Goal: Information Seeking & Learning: Understand process/instructions

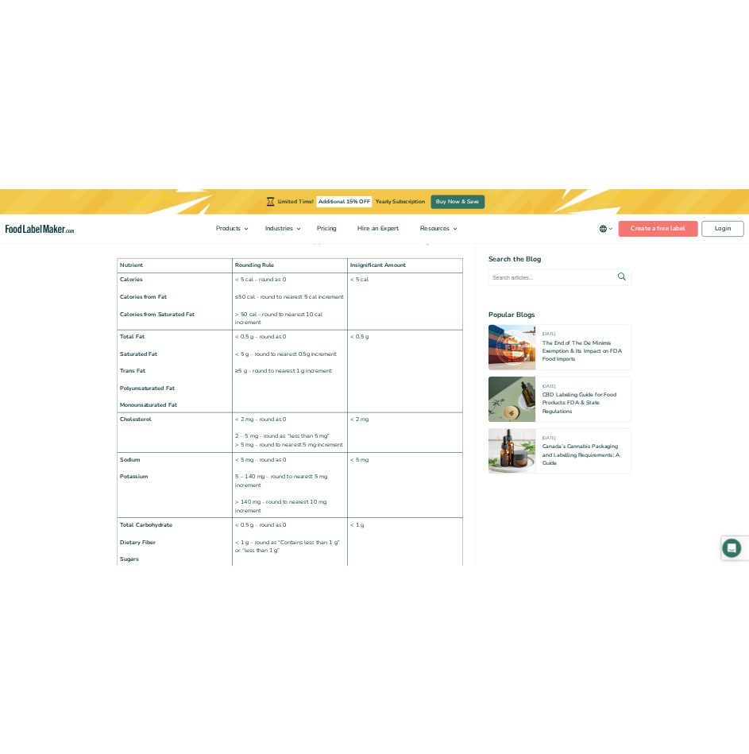
scroll to position [1166, 0]
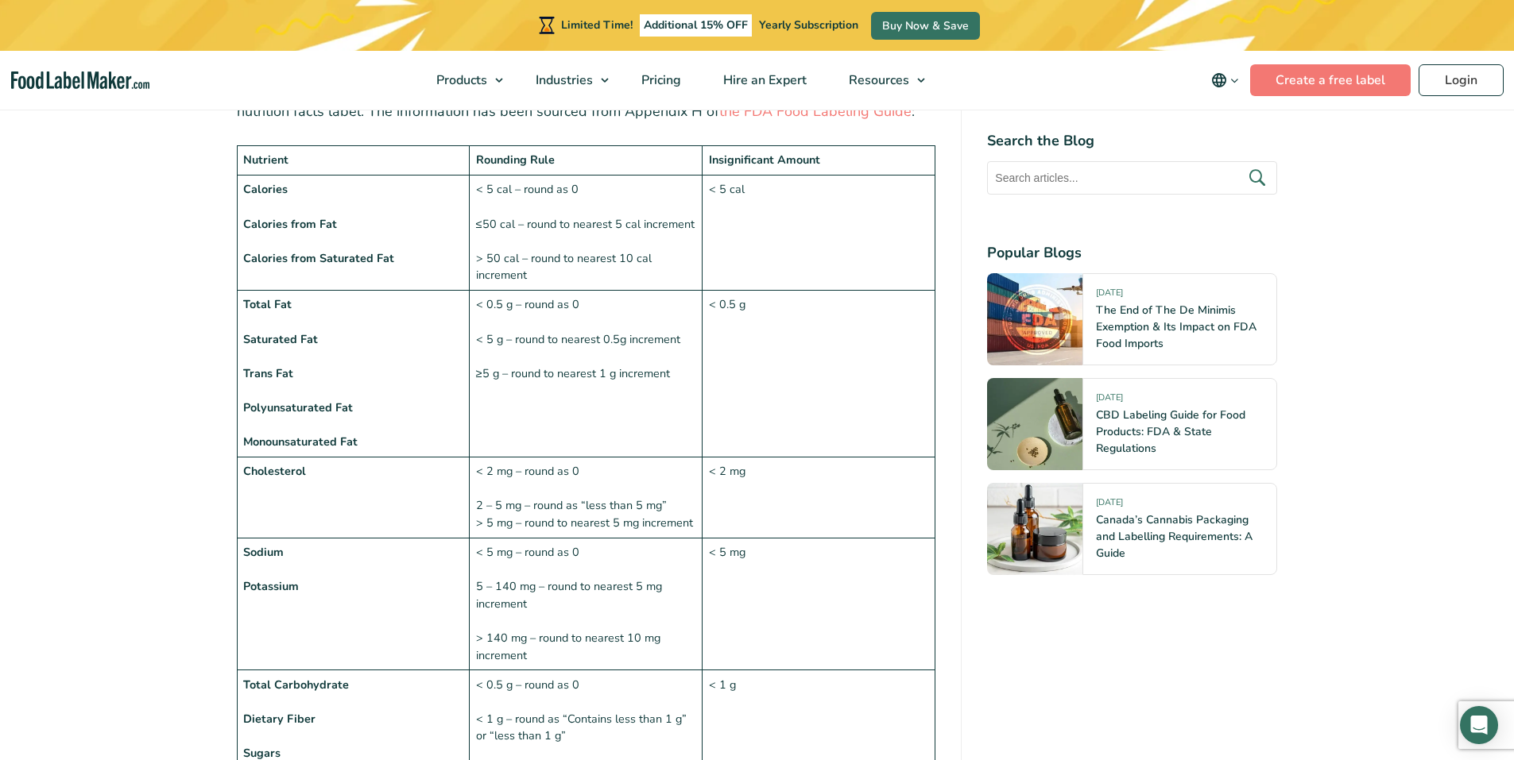
drag, startPoint x: 317, startPoint y: 234, endPoint x: 377, endPoint y: 247, distance: 61.7
click at [362, 241] on td "Calories Calories from Fat Calories from Saturated Fat" at bounding box center [353, 233] width 233 height 115
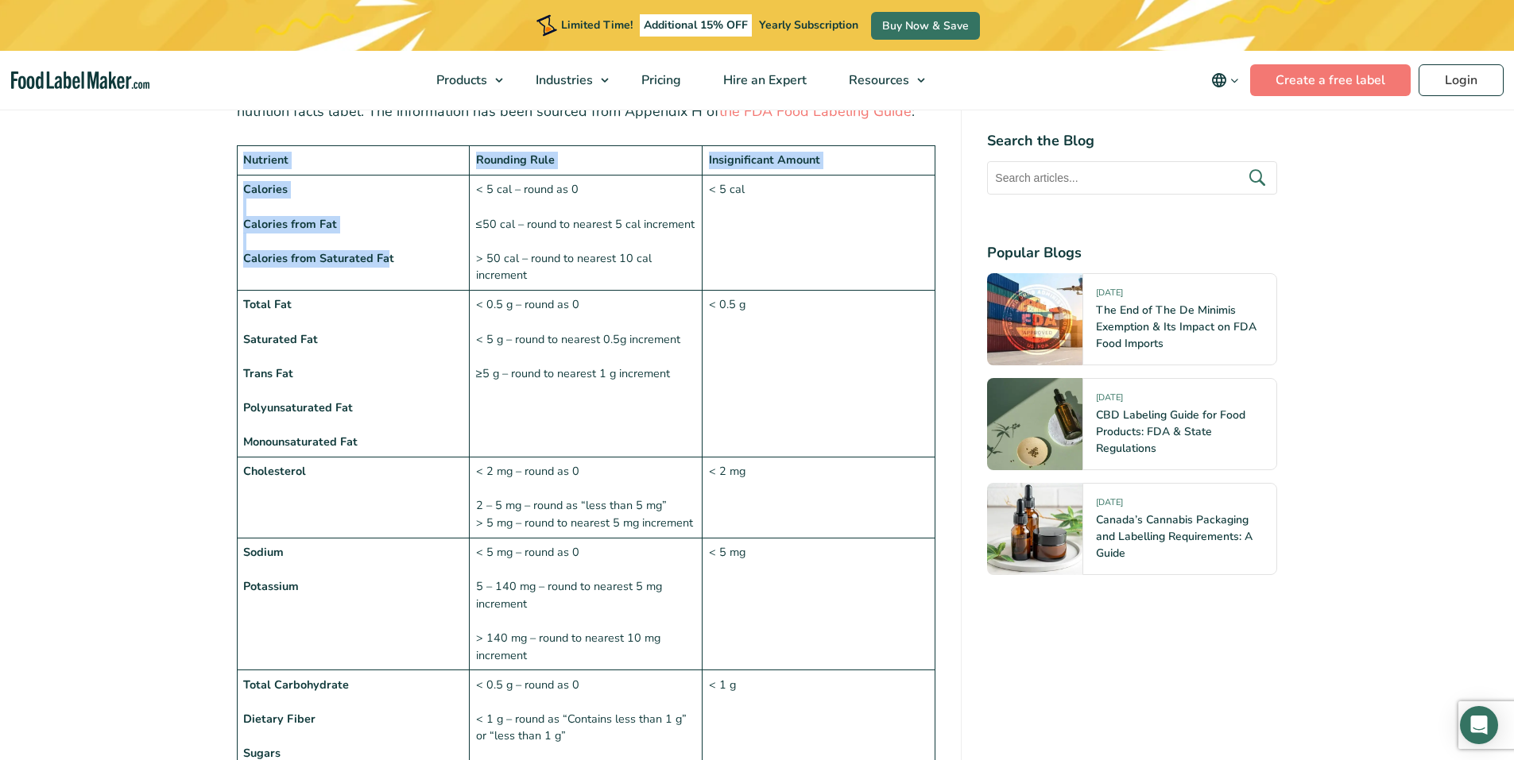
drag, startPoint x: 383, startPoint y: 266, endPoint x: 219, endPoint y: 266, distance: 163.7
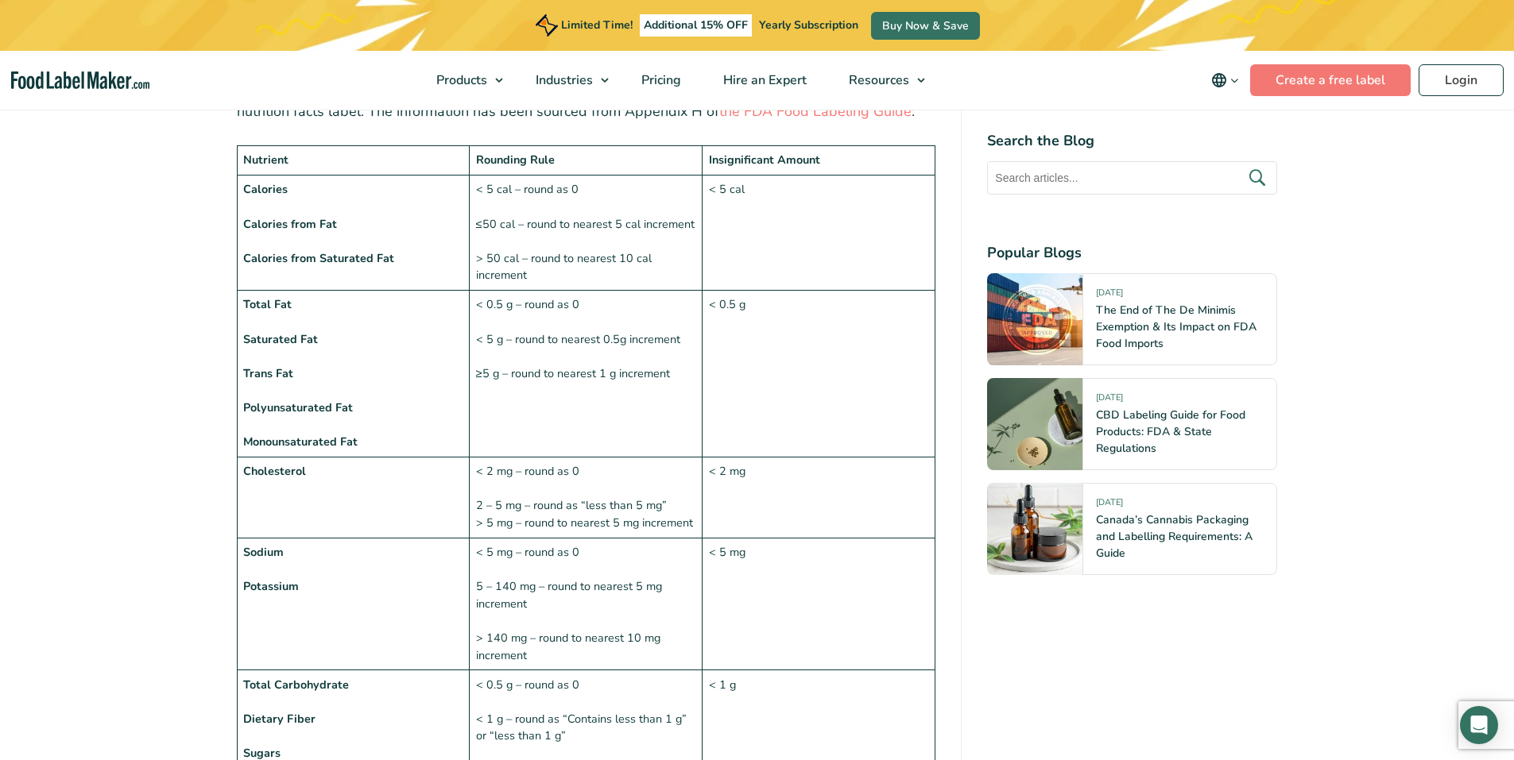
click at [315, 353] on td "Total Fat Saturated Fat Trans Fat Polyunsaturated Fat Monounsaturated Fat" at bounding box center [353, 374] width 233 height 167
click at [470, 416] on td "< 0.5 g – round as 0 < 5 g – round to nearest 0.5g increment ≥5 g – round to ne…" at bounding box center [586, 374] width 233 height 167
